Goal: Task Accomplishment & Management: Complete application form

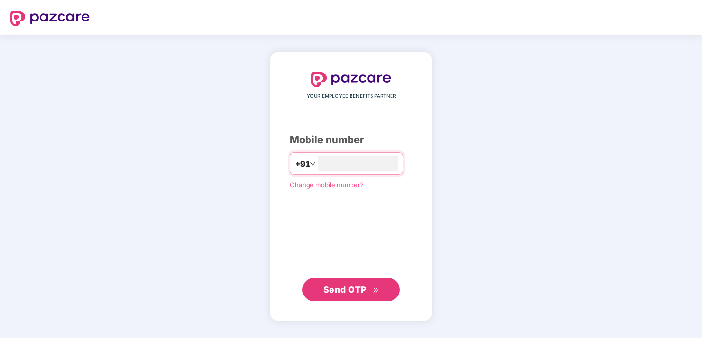
type input "**********"
click at [339, 295] on span "Send OTP" at bounding box center [351, 290] width 56 height 14
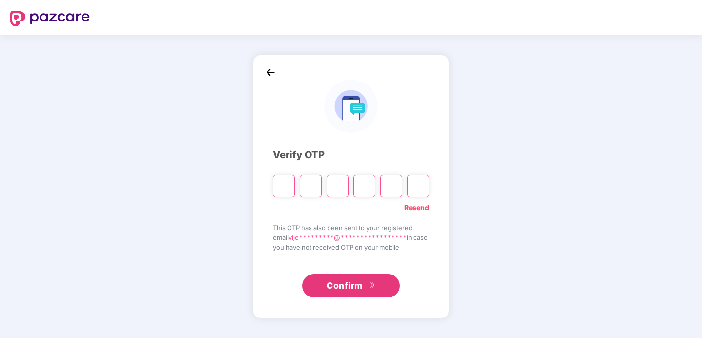
type input "*"
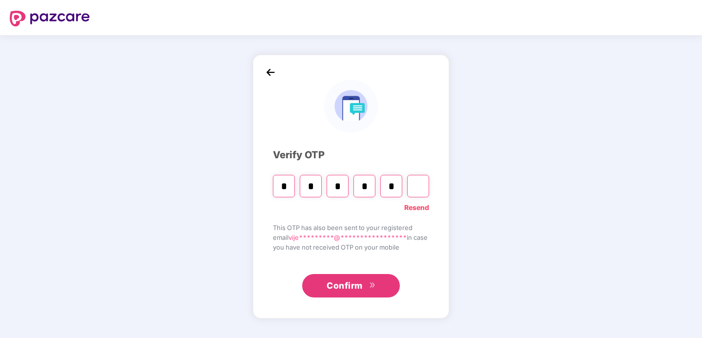
type input "*"
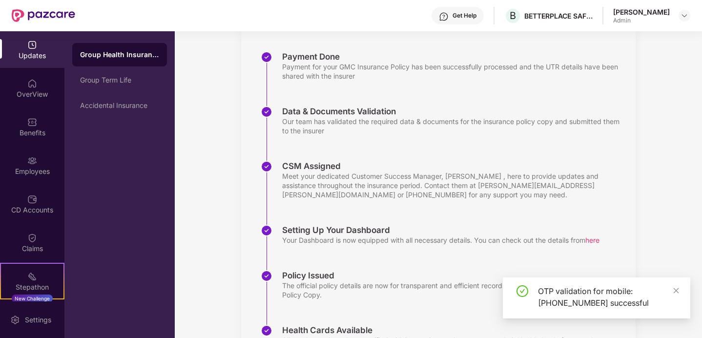
scroll to position [208, 0]
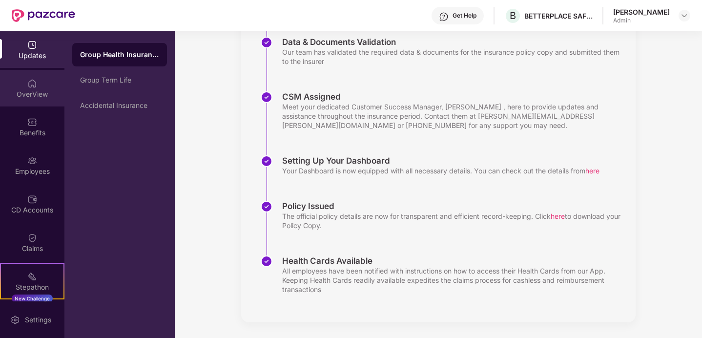
click at [28, 101] on div "OverView" at bounding box center [32, 88] width 64 height 37
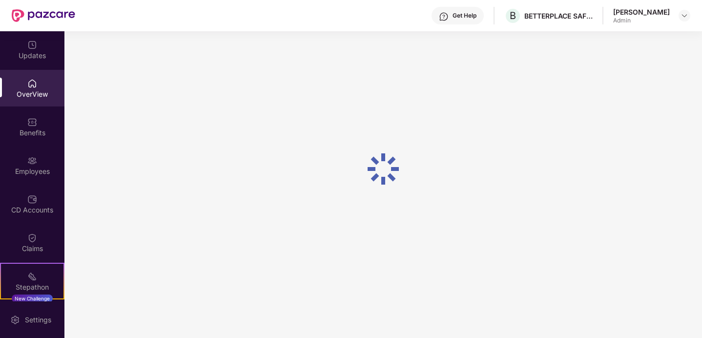
scroll to position [31, 0]
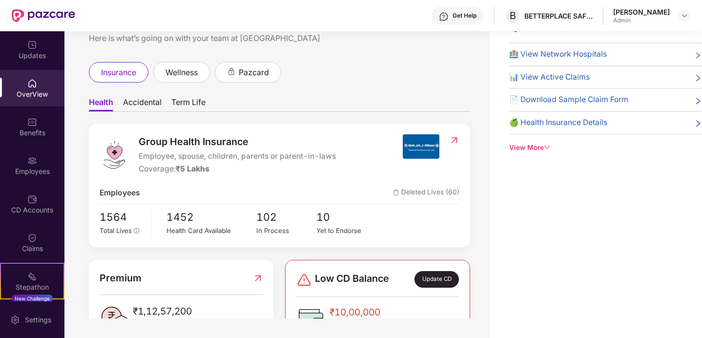
click at [30, 165] on div "Employees" at bounding box center [32, 165] width 64 height 37
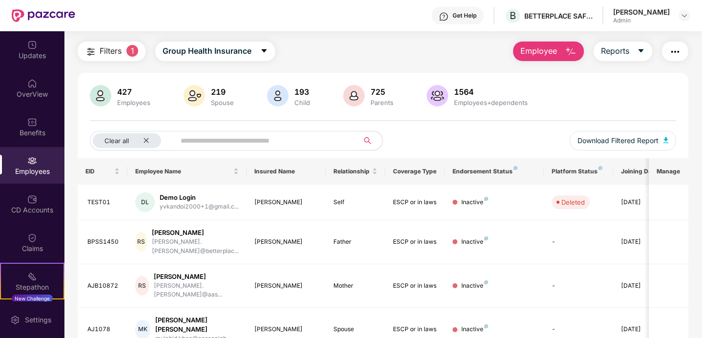
scroll to position [0, 0]
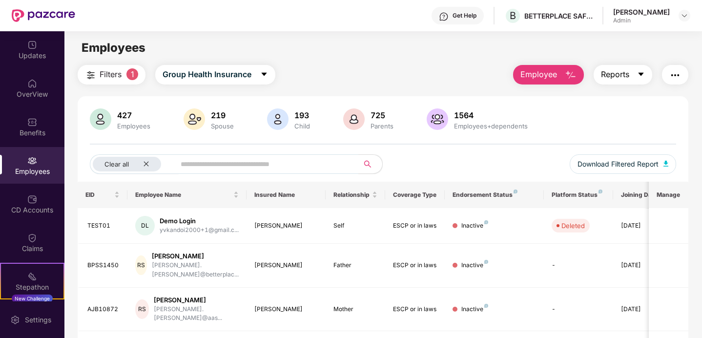
click at [621, 78] on span "Reports" at bounding box center [615, 74] width 28 height 12
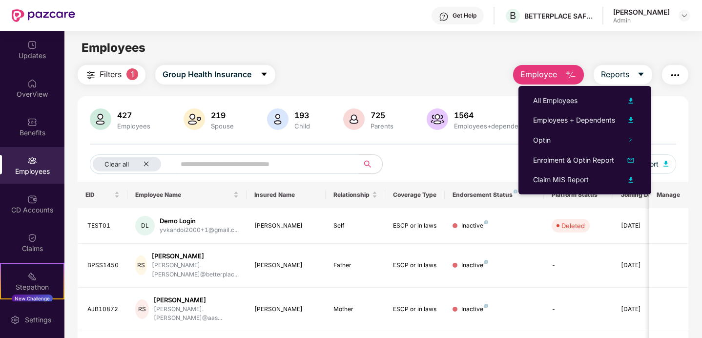
click at [542, 73] on span "Employee" at bounding box center [538, 74] width 37 height 12
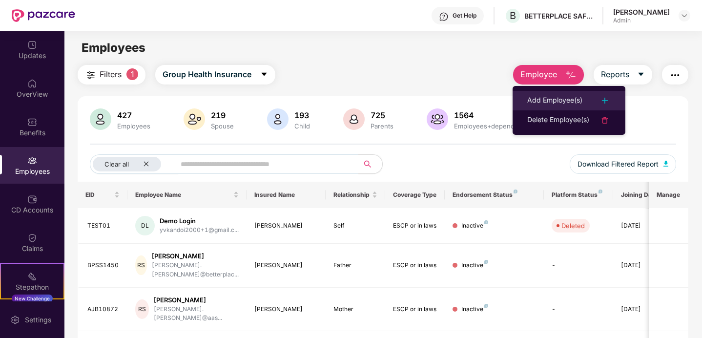
click at [606, 101] on img at bounding box center [605, 101] width 12 height 12
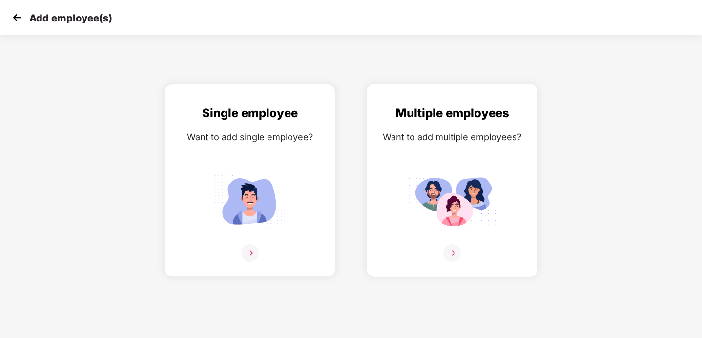
click at [452, 256] on img at bounding box center [452, 253] width 18 height 18
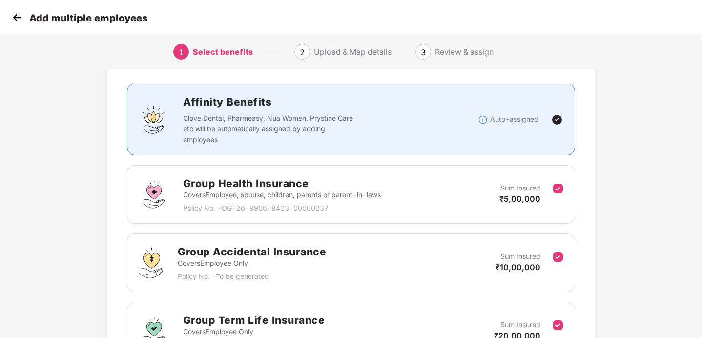
scroll to position [53, 0]
click at [502, 193] on span "₹5,00,000" at bounding box center [519, 198] width 41 height 10
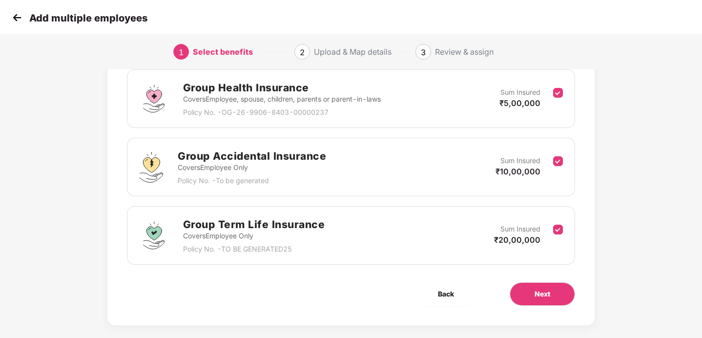
scroll to position [148, 0]
click at [539, 294] on span "Next" at bounding box center [542, 293] width 16 height 11
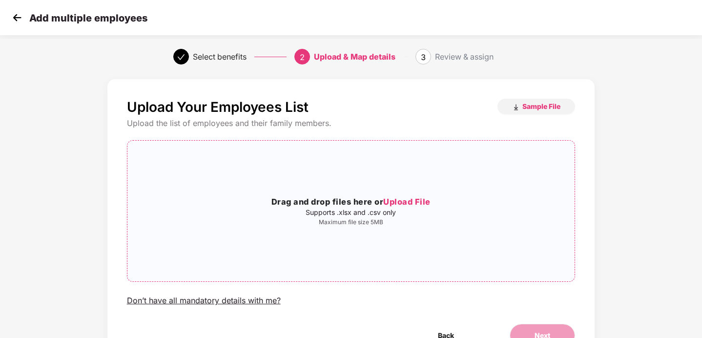
scroll to position [0, 0]
click at [537, 101] on button "Sample File" at bounding box center [536, 107] width 78 height 16
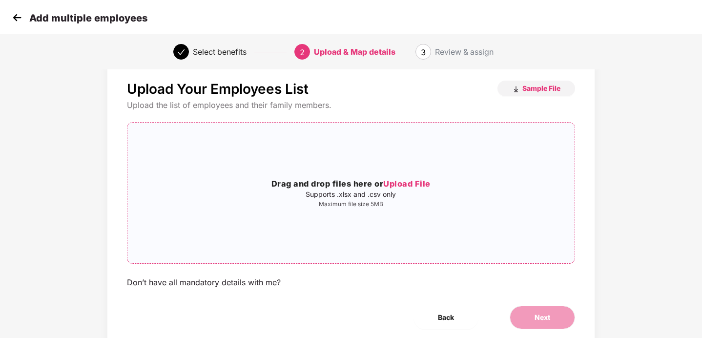
click at [411, 187] on span "Upload File" at bounding box center [406, 184] width 47 height 10
click at [396, 185] on span "Upload File" at bounding box center [406, 184] width 47 height 10
click at [409, 187] on span "Upload File" at bounding box center [406, 184] width 47 height 10
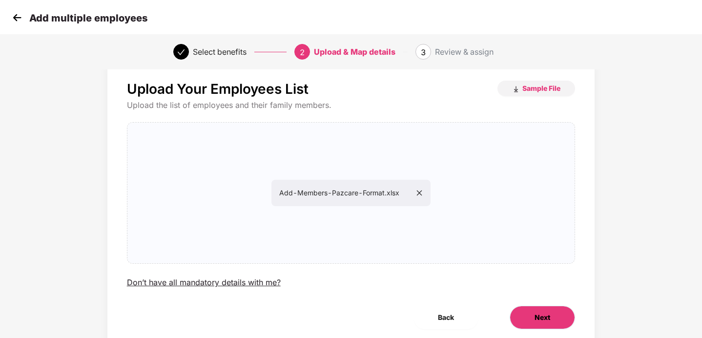
click at [533, 312] on button "Next" at bounding box center [542, 317] width 65 height 23
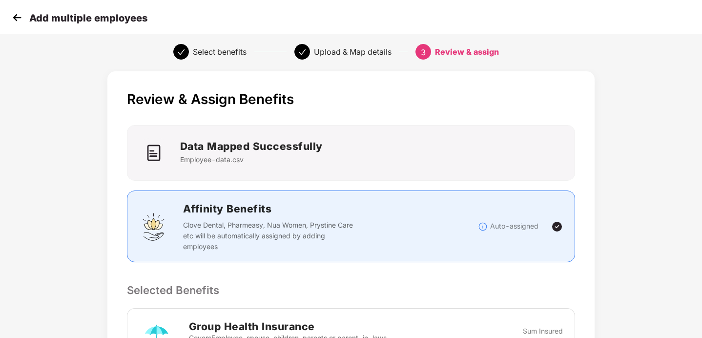
scroll to position [0, 0]
